Goal: Task Accomplishment & Management: Use online tool/utility

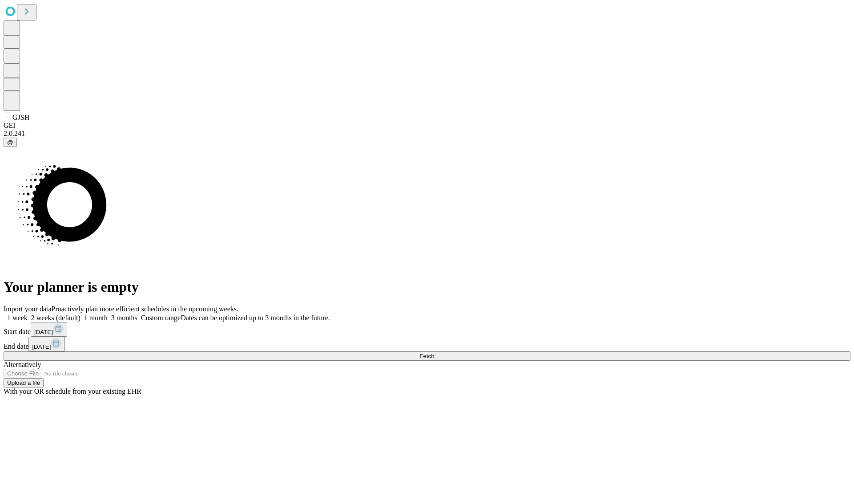
click at [434, 352] on span "Fetch" at bounding box center [427, 355] width 15 height 7
